Goal: Information Seeking & Learning: Learn about a topic

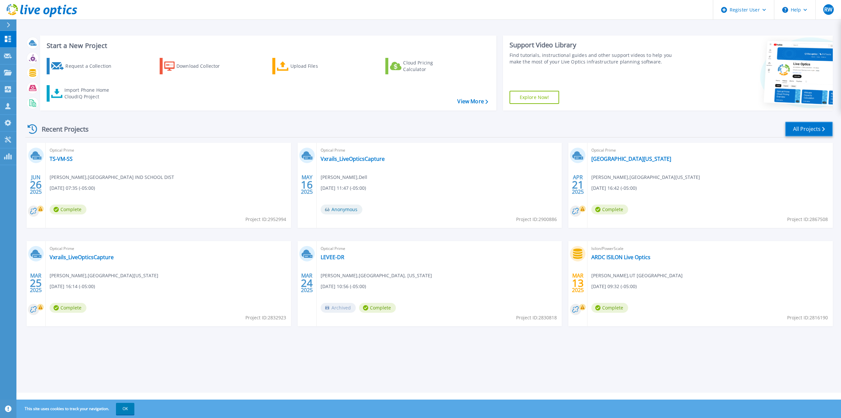
click at [807, 126] on link "All Projects" at bounding box center [809, 129] width 48 height 15
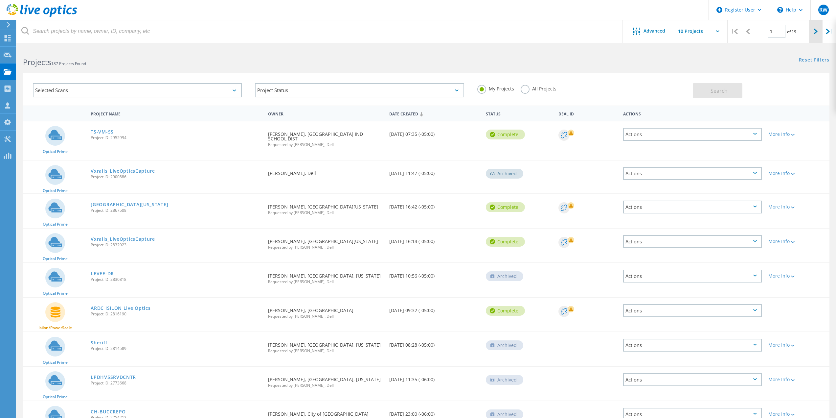
click at [814, 30] on icon at bounding box center [816, 32] width 4 height 6
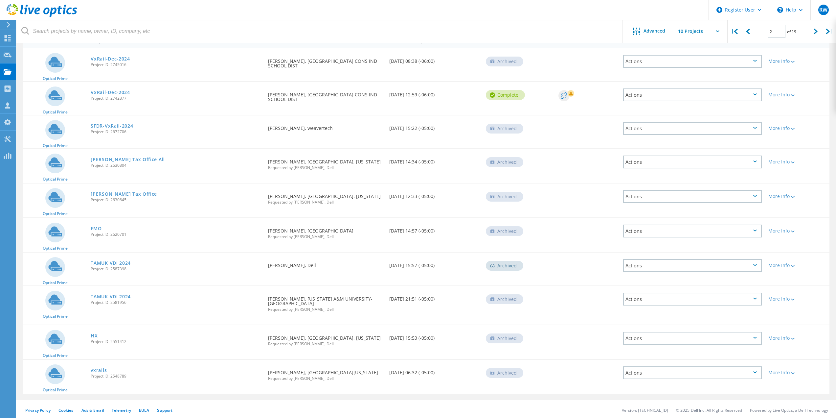
scroll to position [75, 0]
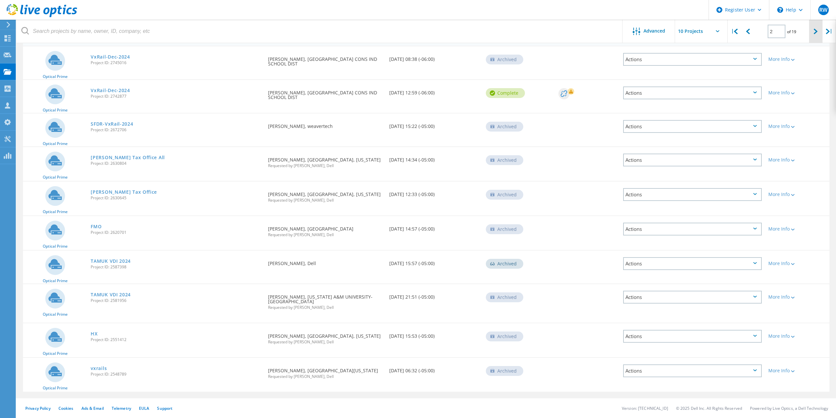
click at [814, 29] on icon at bounding box center [816, 32] width 4 height 6
type input "3"
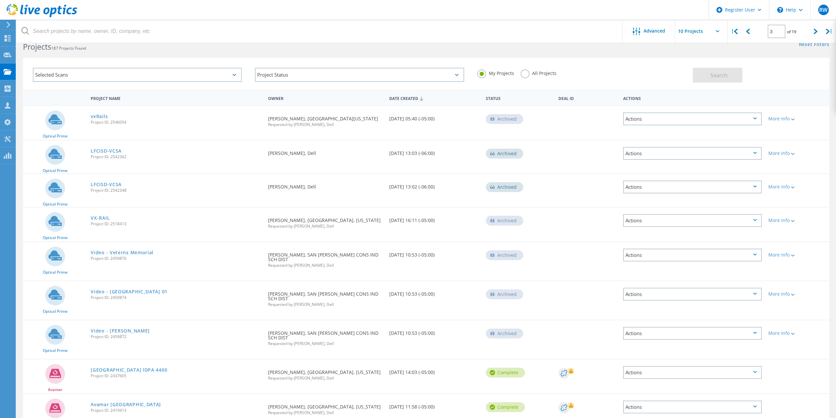
scroll to position [0, 0]
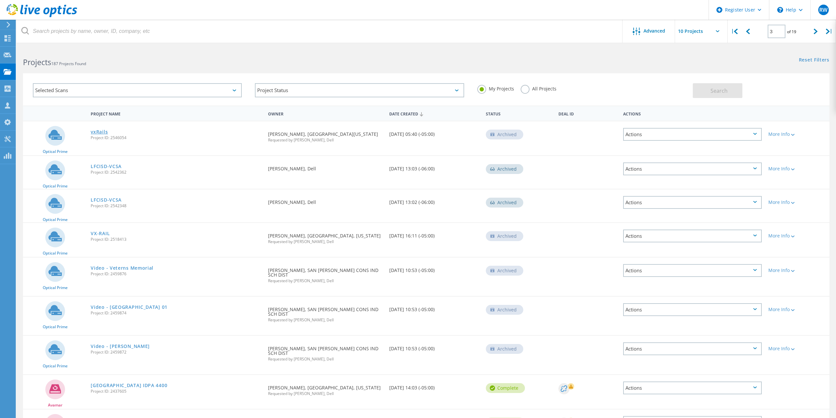
click at [102, 130] on link "vxRails" at bounding box center [99, 131] width 17 height 5
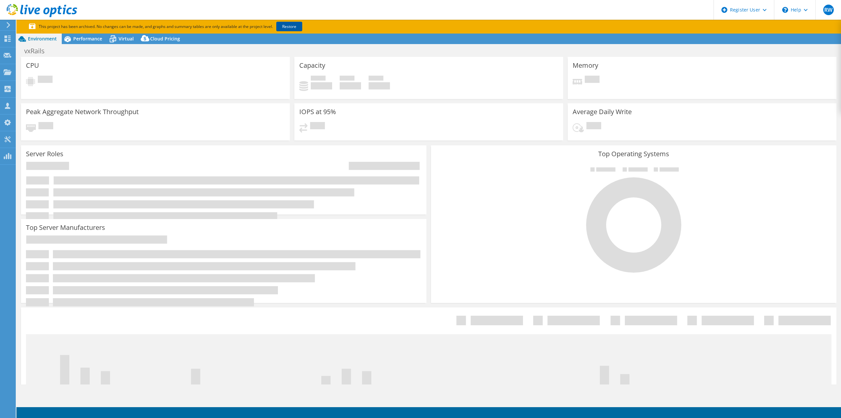
click at [296, 27] on link "Restore" at bounding box center [289, 27] width 26 height 10
select select "USD"
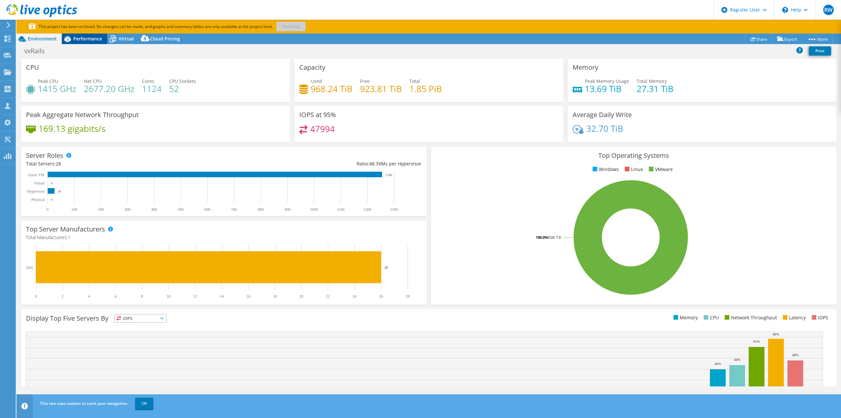
click at [88, 38] on span "Performance" at bounding box center [87, 38] width 29 height 6
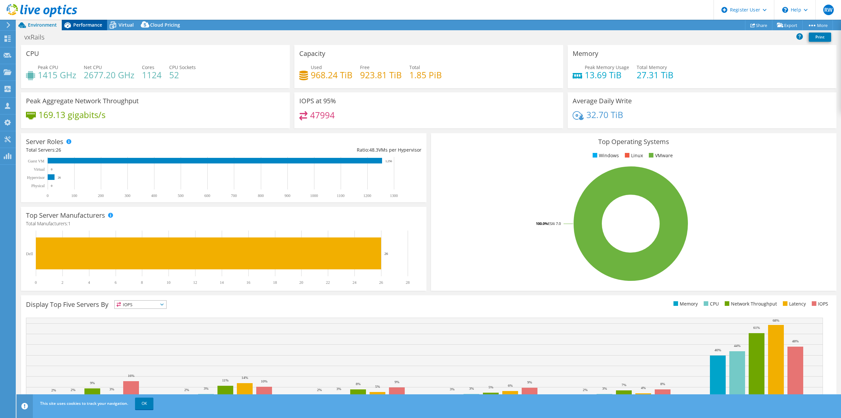
click at [78, 25] on span "Performance" at bounding box center [87, 25] width 29 height 6
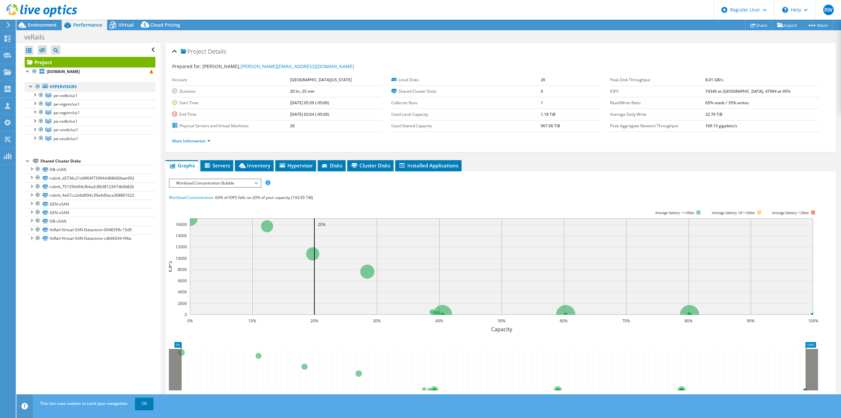
click at [37, 86] on div at bounding box center [37, 86] width 7 height 8
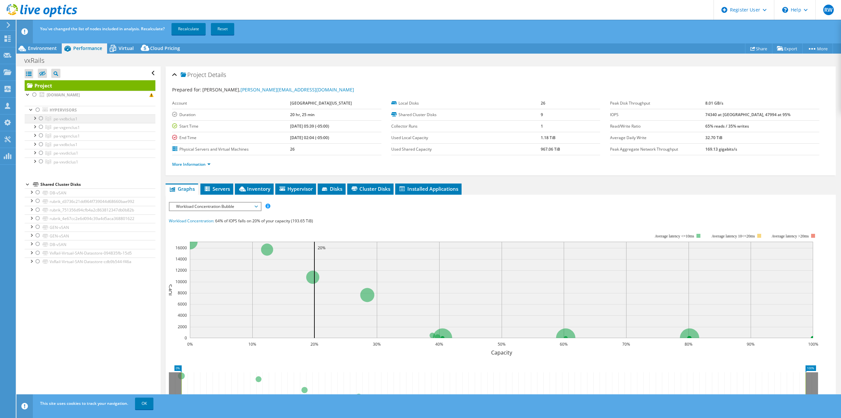
click at [41, 118] on div at bounding box center [41, 118] width 7 height 8
click at [39, 128] on div at bounding box center [41, 127] width 7 height 8
click at [187, 30] on link "Recalculate" at bounding box center [189, 29] width 34 height 12
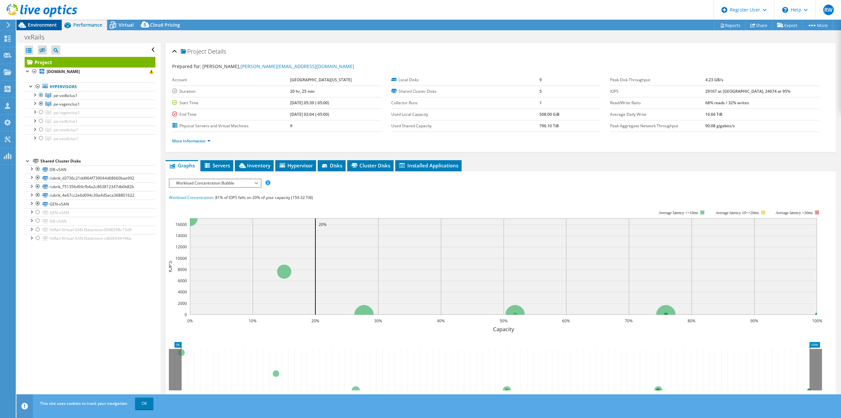
click at [46, 26] on span "Environment" at bounding box center [42, 25] width 29 height 6
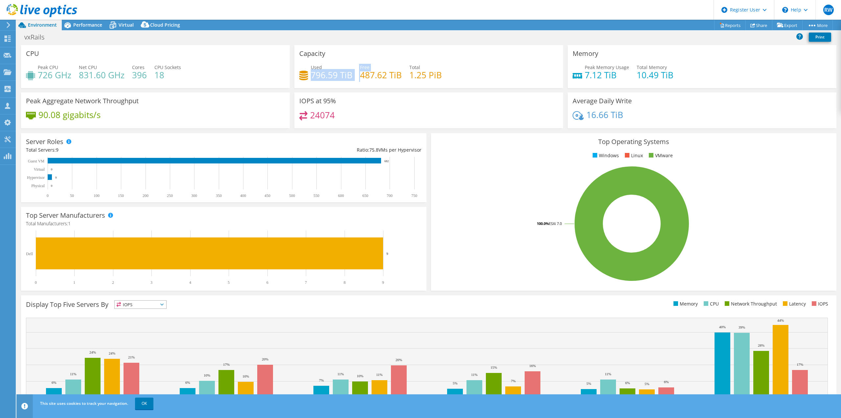
drag, startPoint x: 309, startPoint y: 75, endPoint x: 359, endPoint y: 76, distance: 49.6
click at [359, 76] on div "Used 796.59 TiB Free 487.62 TiB Total 1.25 PiB" at bounding box center [428, 74] width 259 height 21
click at [325, 75] on h4 "796.59 TiB" at bounding box center [332, 74] width 42 height 7
drag, startPoint x: 310, startPoint y: 75, endPoint x: 349, endPoint y: 74, distance: 39.1
click at [349, 74] on h4 "796.59 TiB" at bounding box center [332, 74] width 42 height 7
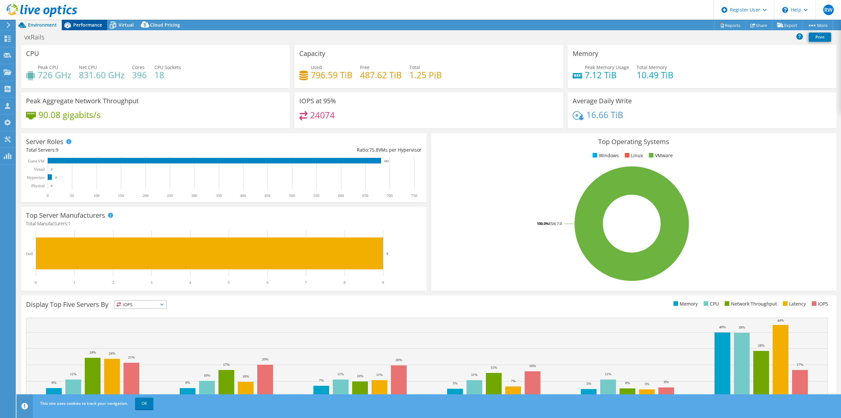
click at [84, 21] on div "Performance" at bounding box center [84, 25] width 45 height 11
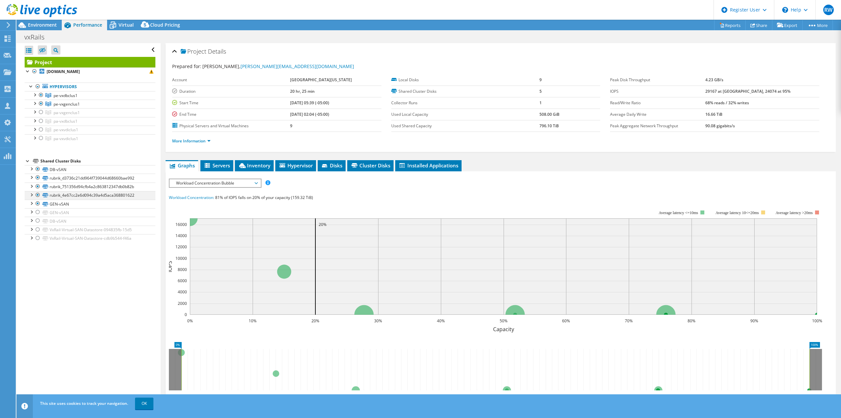
click at [38, 194] on div at bounding box center [37, 195] width 7 height 8
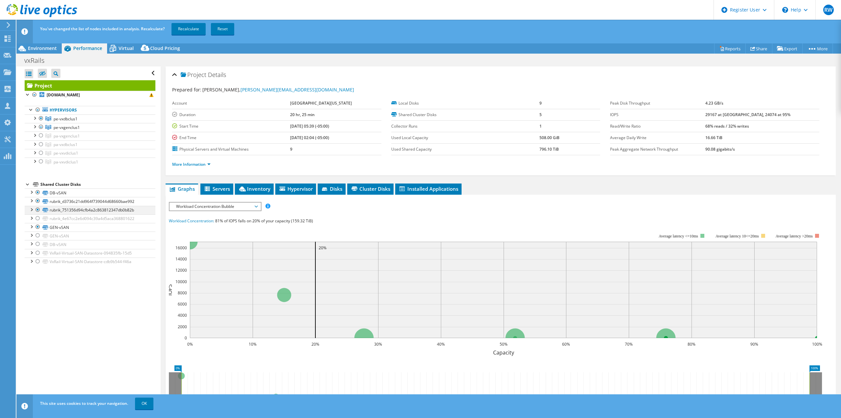
click at [36, 209] on div at bounding box center [37, 210] width 7 height 8
click at [37, 200] on div at bounding box center [37, 201] width 7 height 8
click at [187, 25] on link "Recalculate" at bounding box center [189, 29] width 34 height 12
click at [38, 47] on span "Environment" at bounding box center [42, 48] width 29 height 6
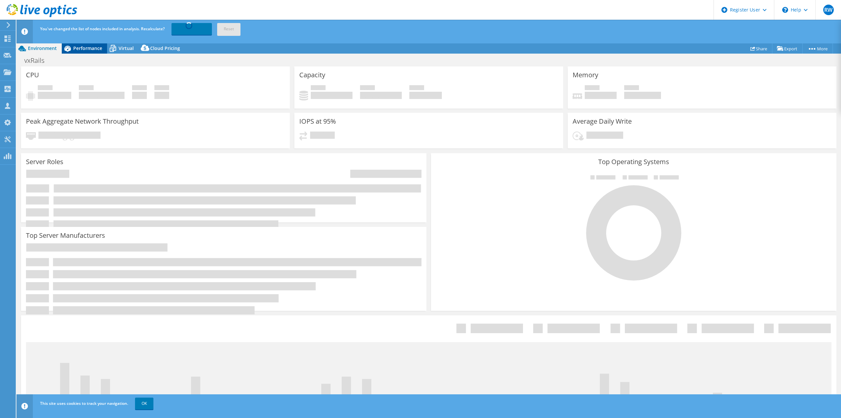
click at [90, 46] on span "Performance" at bounding box center [87, 48] width 29 height 6
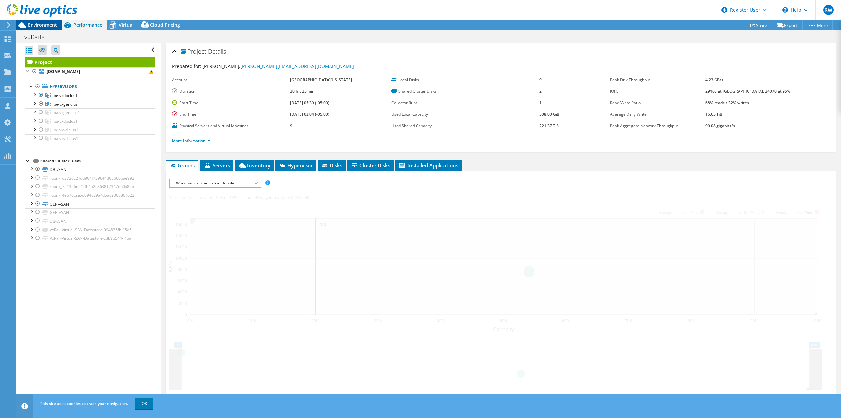
click at [40, 25] on span "Environment" at bounding box center [42, 25] width 29 height 6
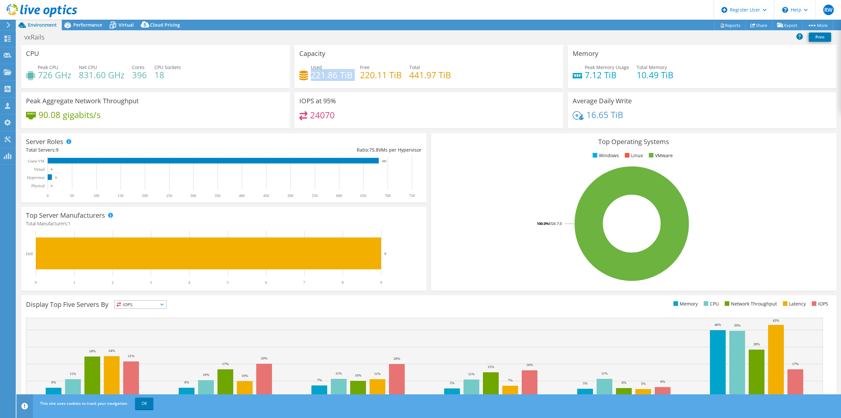
drag, startPoint x: 310, startPoint y: 78, endPoint x: 351, endPoint y: 80, distance: 41.1
click at [351, 80] on div "Used 221.86 TiB Free 220.11 TiB Total 441.97 TiB" at bounding box center [428, 74] width 259 height 21
click at [89, 24] on span "Performance" at bounding box center [87, 25] width 29 height 6
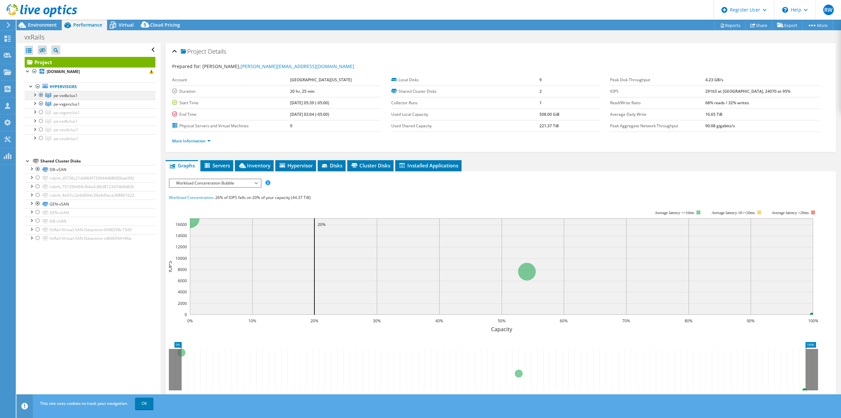
click at [41, 95] on div at bounding box center [41, 95] width 7 height 8
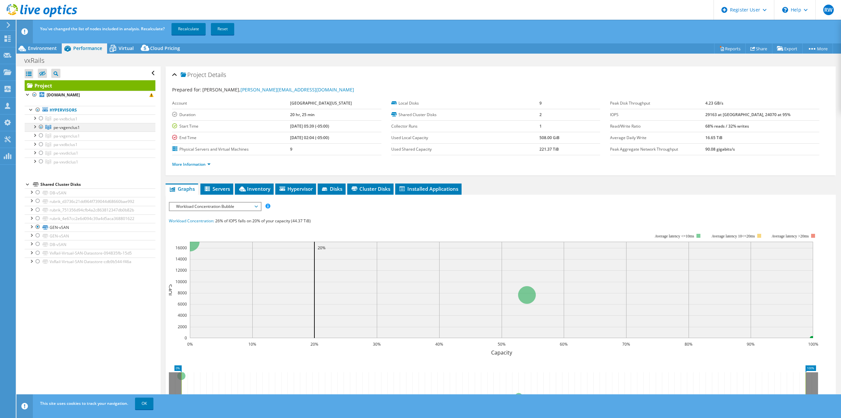
click at [41, 128] on div at bounding box center [41, 127] width 7 height 8
click at [40, 126] on div at bounding box center [41, 127] width 7 height 8
click at [42, 137] on div at bounding box center [41, 135] width 7 height 8
click at [41, 145] on div at bounding box center [41, 144] width 7 height 8
click at [188, 27] on link "Recalculate" at bounding box center [189, 29] width 34 height 12
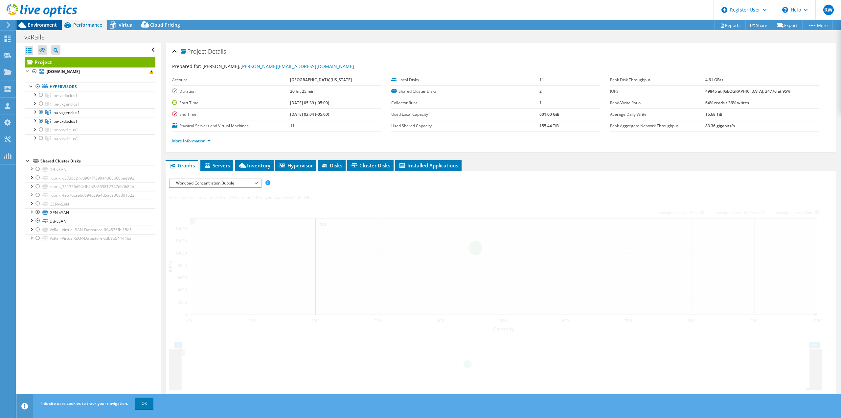
click at [36, 24] on span "Environment" at bounding box center [42, 25] width 29 height 6
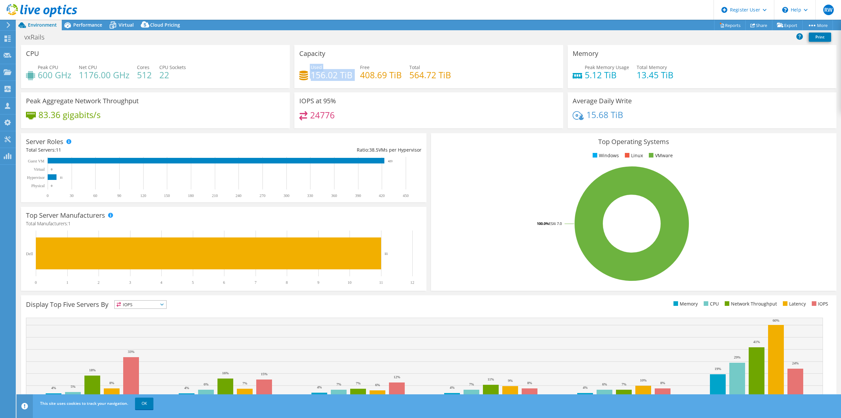
drag, startPoint x: 309, startPoint y: 75, endPoint x: 356, endPoint y: 75, distance: 47.0
click at [356, 75] on div "Used 156.02 TiB Free 408.69 TiB Total 564.72 TiB" at bounding box center [428, 74] width 259 height 21
click at [79, 22] on span "Performance" at bounding box center [87, 25] width 29 height 6
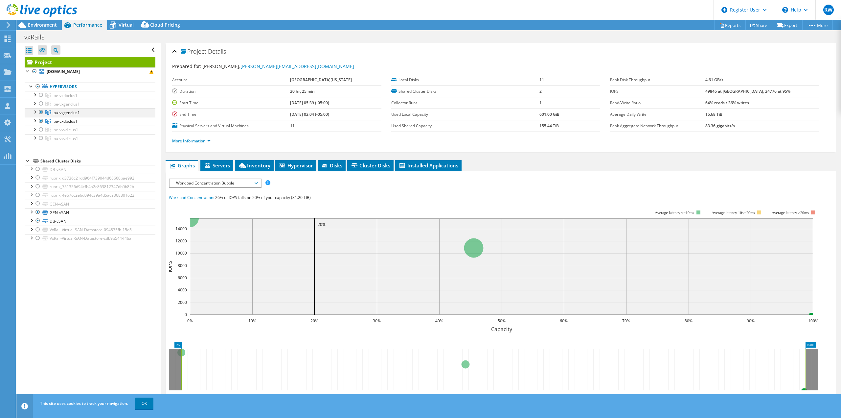
click at [40, 113] on div at bounding box center [41, 112] width 7 height 8
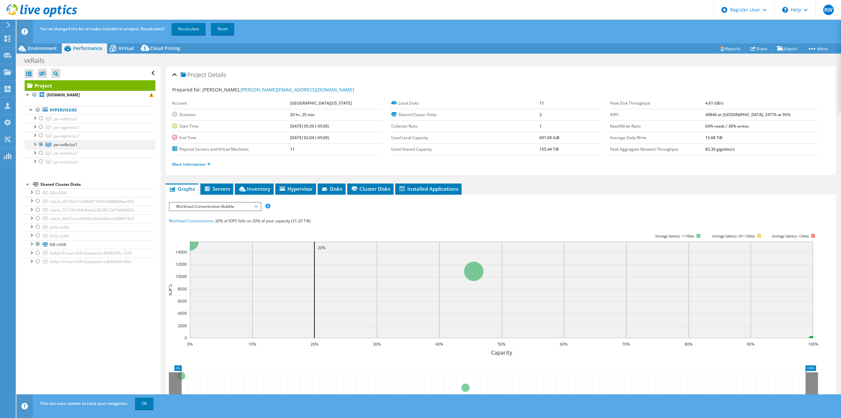
click at [40, 144] on div at bounding box center [41, 144] width 7 height 8
click at [40, 127] on div at bounding box center [41, 127] width 7 height 8
click at [38, 201] on div at bounding box center [37, 201] width 7 height 8
click at [37, 210] on div at bounding box center [37, 210] width 7 height 8
click at [36, 219] on div at bounding box center [37, 218] width 7 height 8
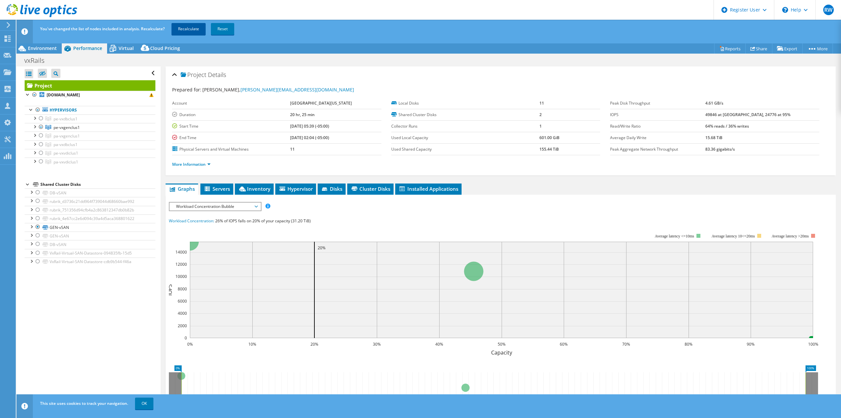
click at [184, 29] on link "Recalculate" at bounding box center [189, 29] width 34 height 12
click at [46, 48] on span "Environment" at bounding box center [42, 48] width 29 height 6
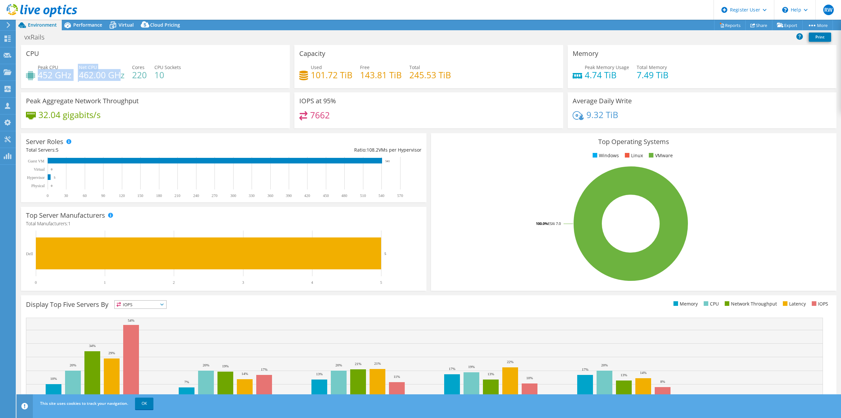
drag, startPoint x: 39, startPoint y: 77, endPoint x: 118, endPoint y: 75, distance: 79.2
click at [118, 75] on div "Peak CPU 452 GHz Net CPU 462.00 GHz Cores 220 CPU Sockets 10" at bounding box center [155, 74] width 259 height 21
select select "USD"
